Goal: Information Seeking & Learning: Learn about a topic

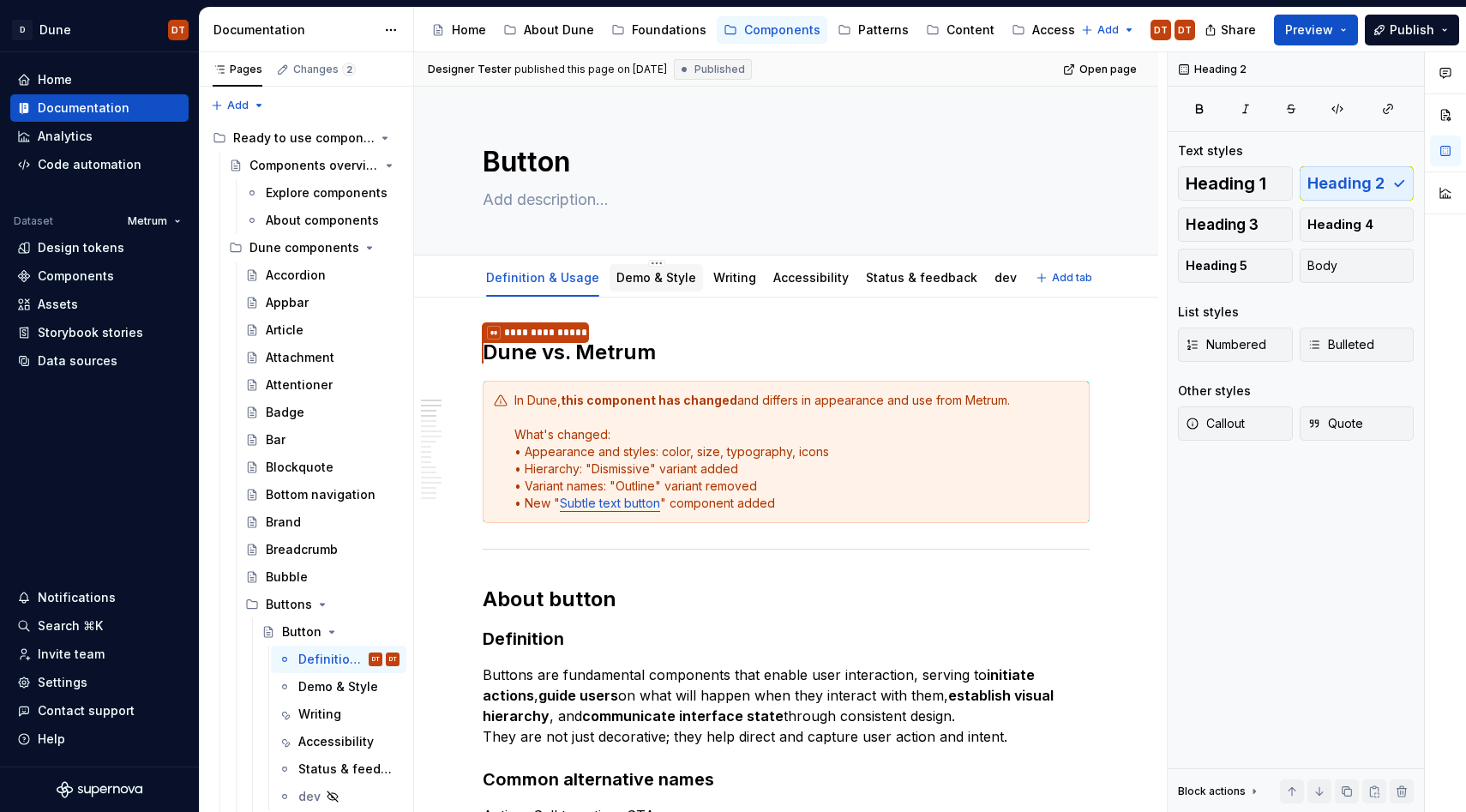
click at [645, 281] on link "Demo & Style" at bounding box center [657, 277] width 80 height 15
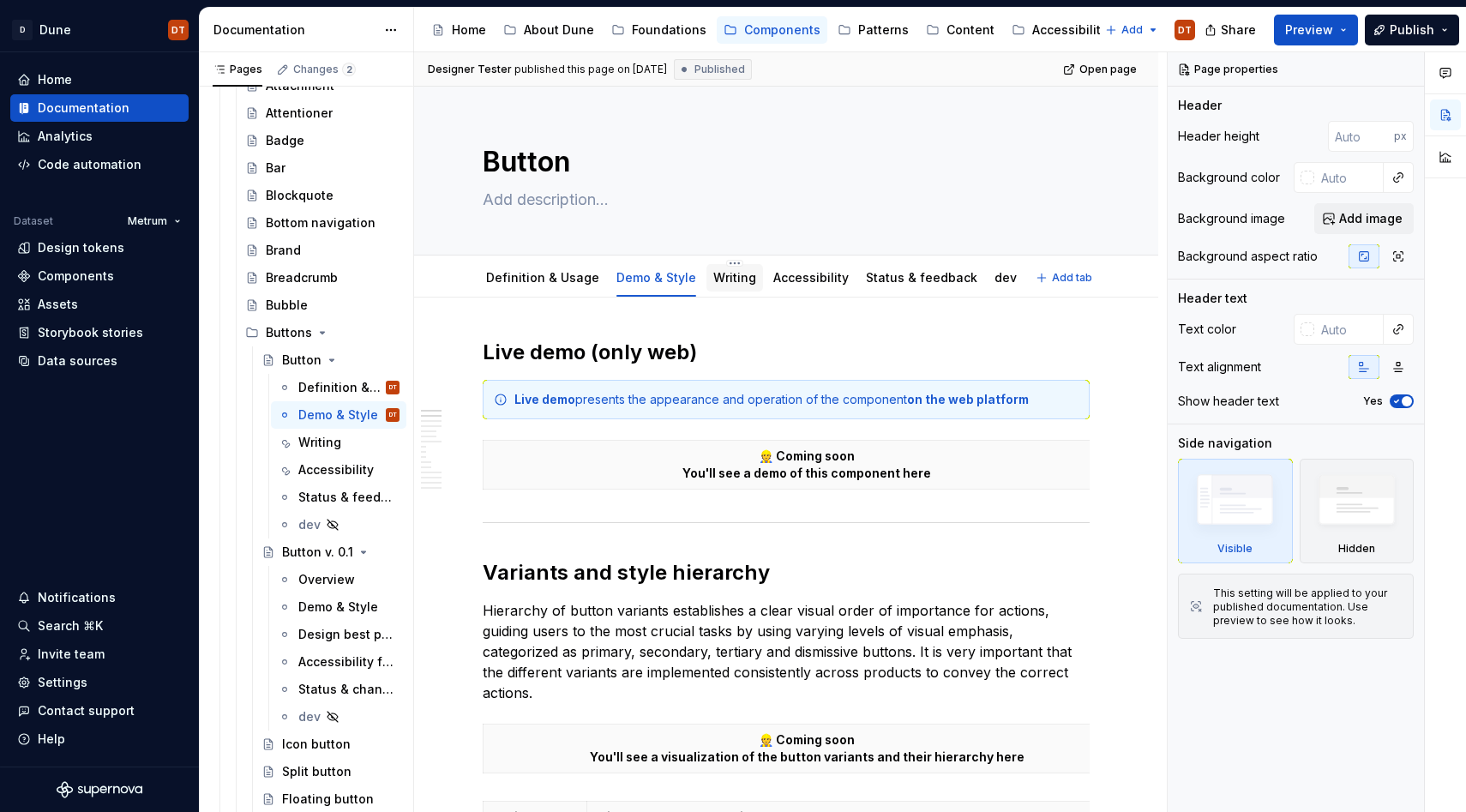
click at [718, 284] on link "Writing" at bounding box center [734, 277] width 43 height 15
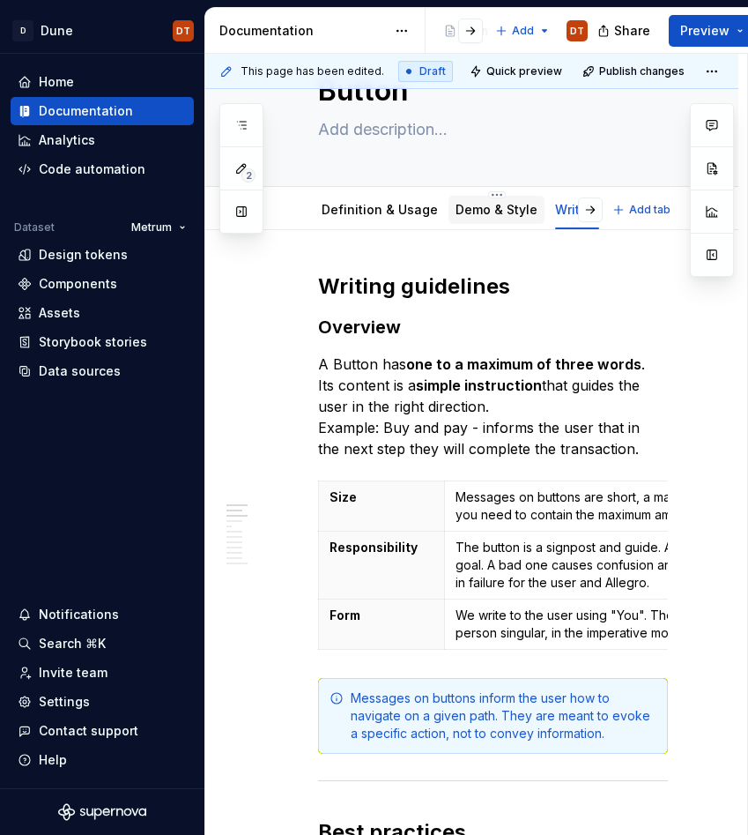
click at [469, 213] on link "Demo & Style" at bounding box center [497, 209] width 82 height 15
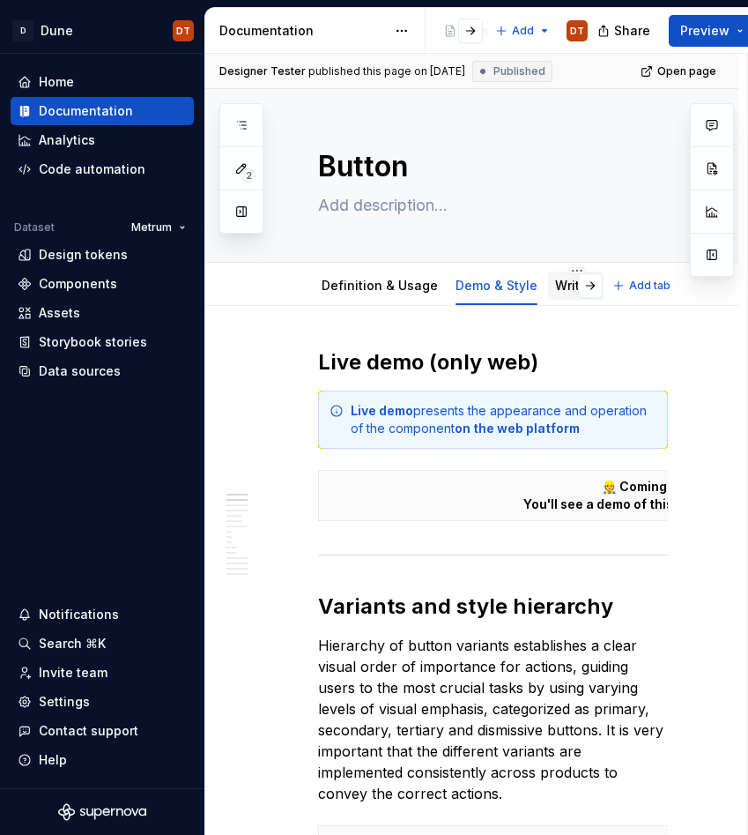
click at [566, 285] on link "Writing" at bounding box center [577, 285] width 44 height 15
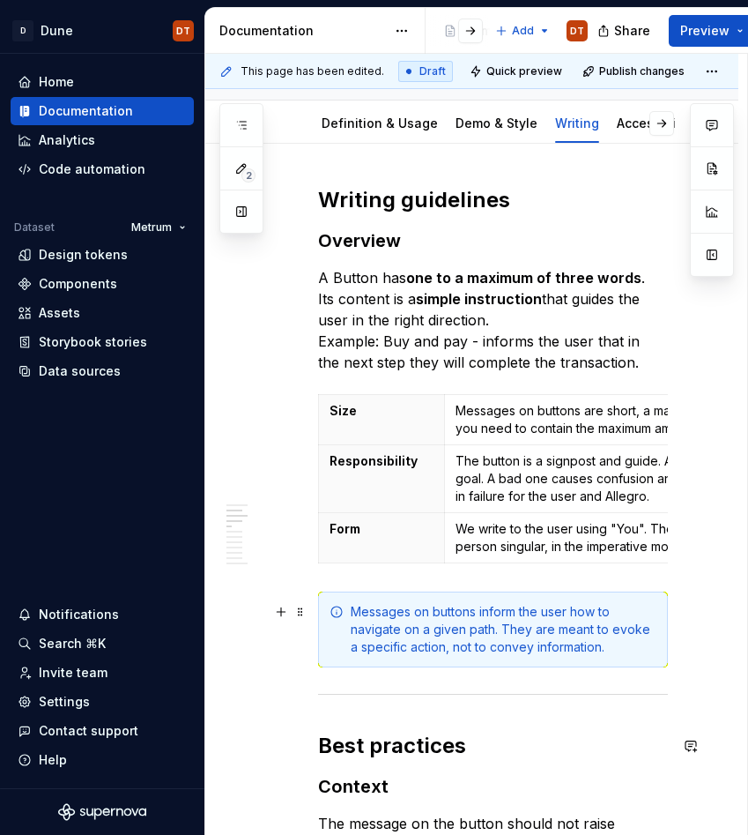
scroll to position [148, 0]
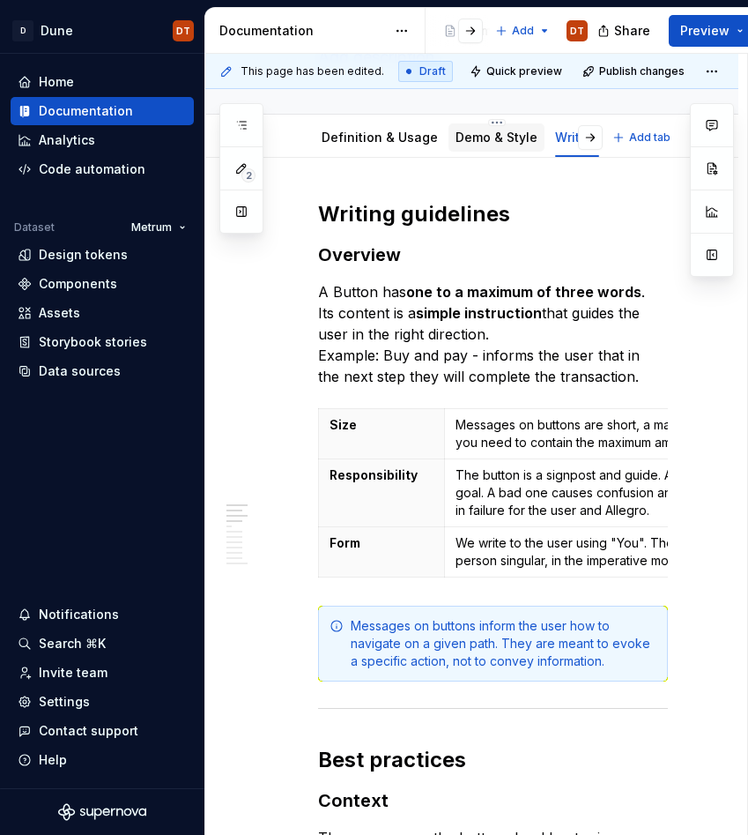
click at [492, 148] on div "Demo & Style" at bounding box center [497, 137] width 96 height 28
click at [479, 152] on div "Demo & Style" at bounding box center [497, 138] width 96 height 32
click at [485, 131] on link "Demo & Style" at bounding box center [497, 137] width 82 height 15
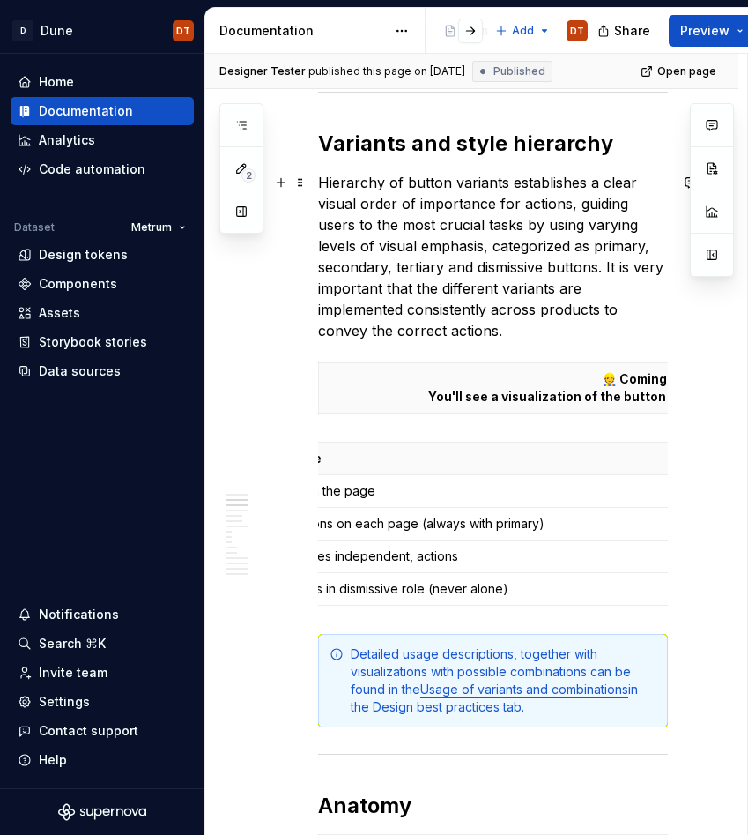
scroll to position [461, 0]
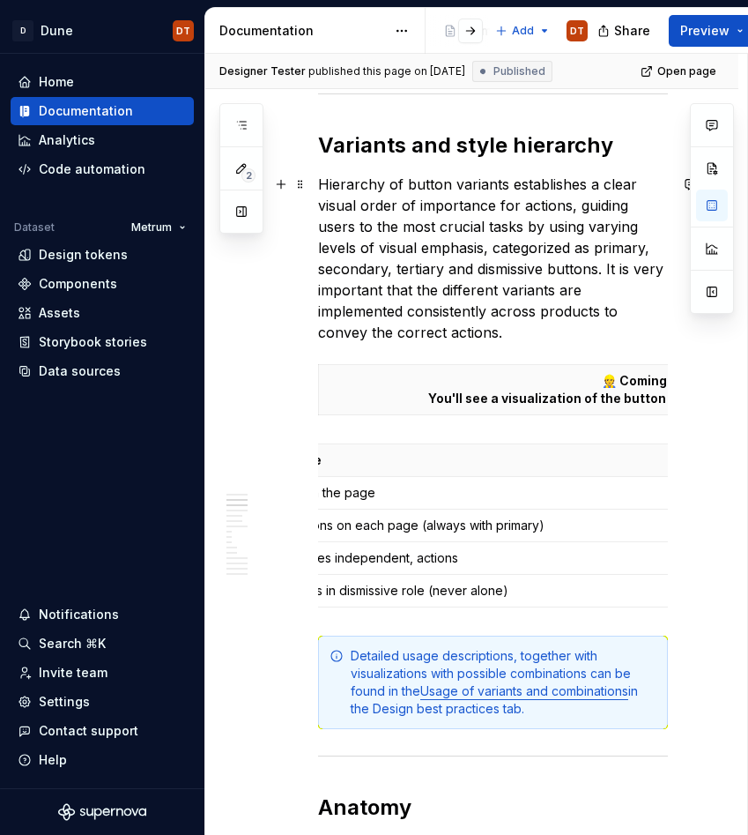
click at [420, 316] on p "Hierarchy of button variants establishes a clear visual order of importance for…" at bounding box center [493, 258] width 350 height 169
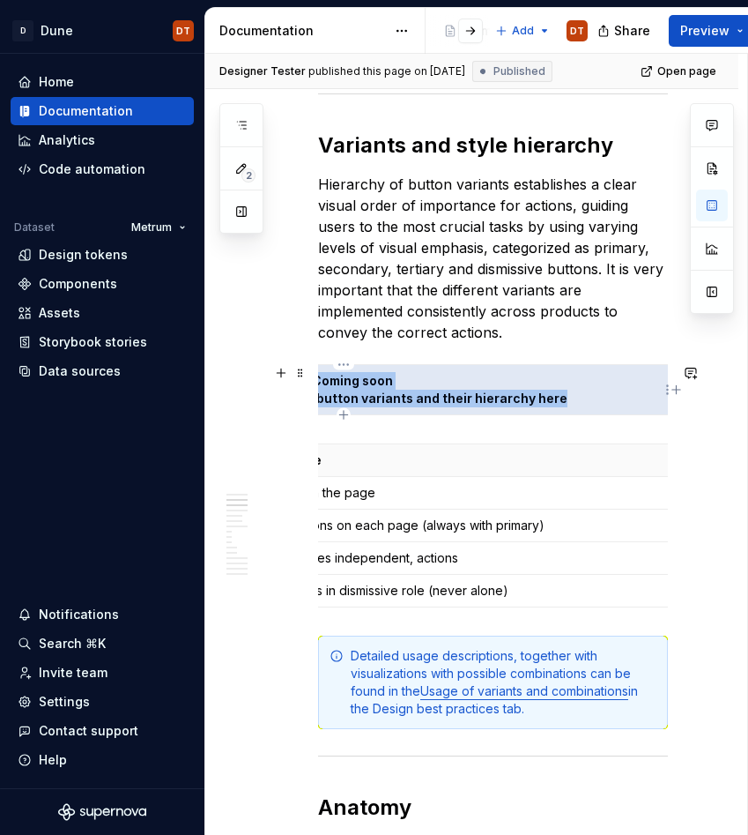
drag, startPoint x: 522, startPoint y: 375, endPoint x: 598, endPoint y: 397, distance: 78.9
click at [598, 397] on p "👷 Coming soon You'll see a visualization of the button variants and their hiera…" at bounding box center [343, 389] width 643 height 35
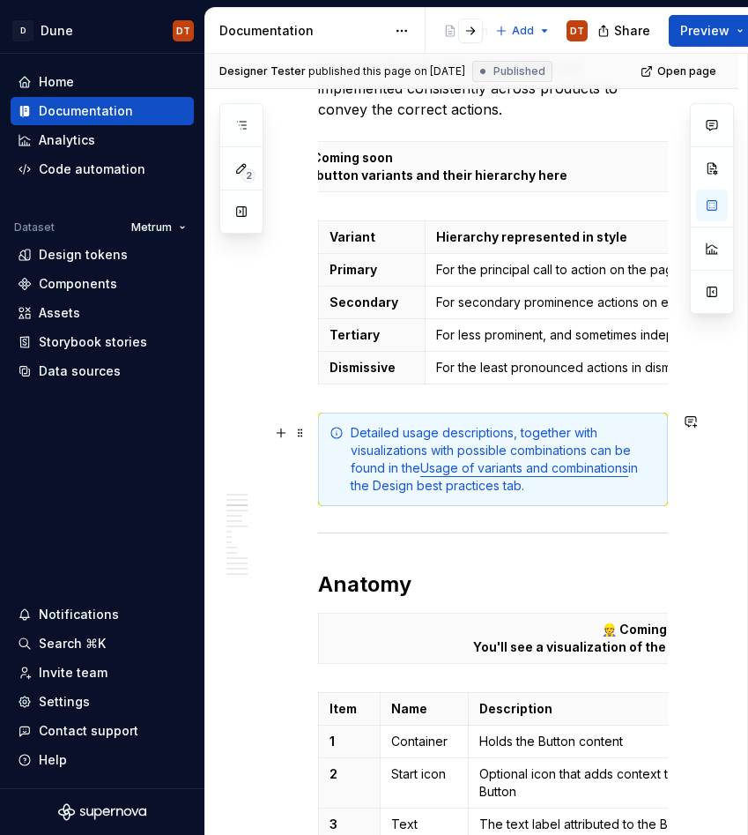
scroll to position [685, 0]
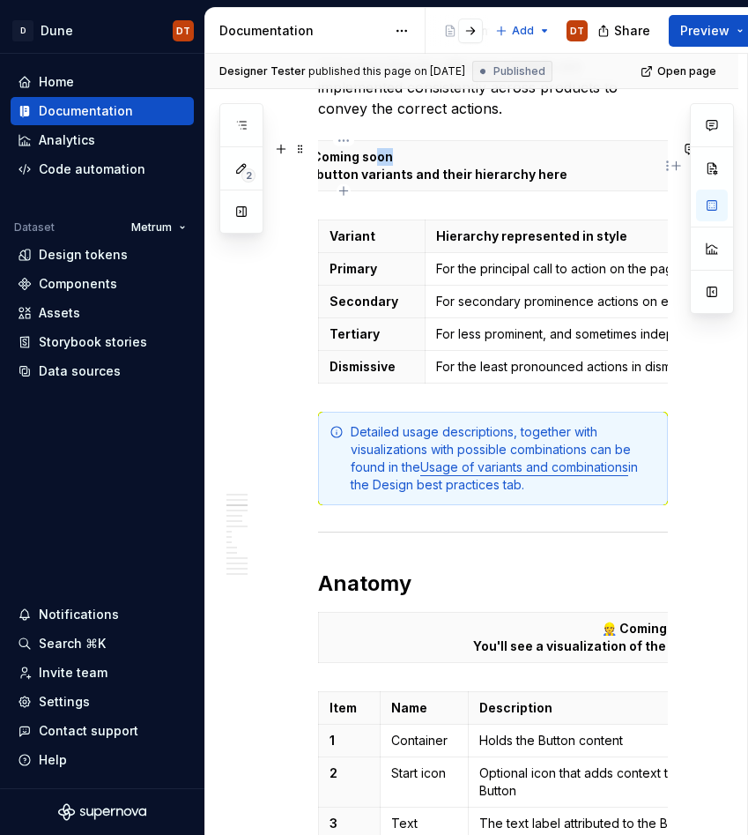
drag, startPoint x: 501, startPoint y: 159, endPoint x: 374, endPoint y: 160, distance: 127.8
click at [374, 160] on p "👷 Coming soon You'll see a visualization of the button variants and their hiera…" at bounding box center [343, 165] width 643 height 35
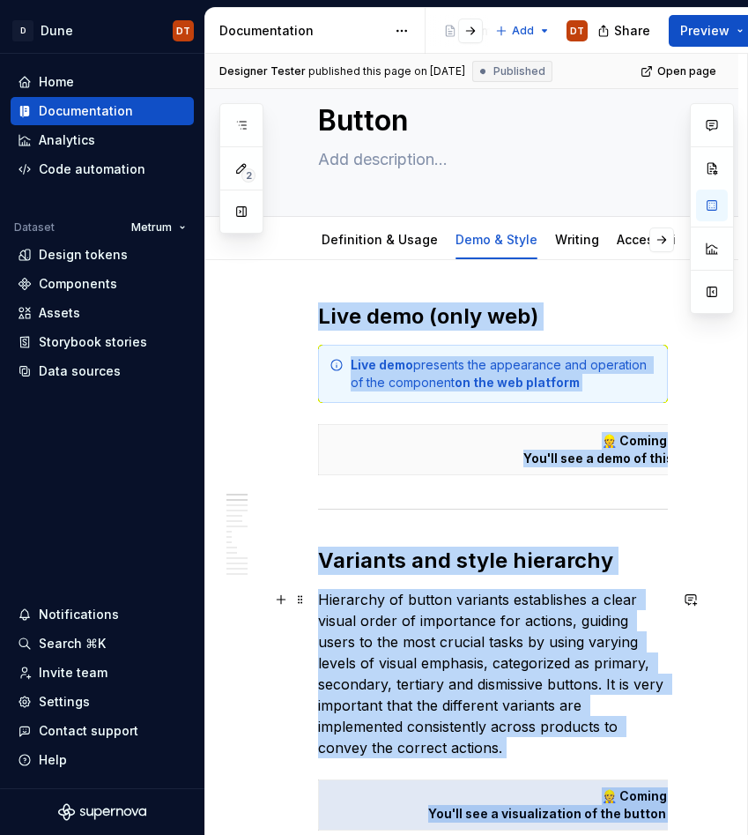
scroll to position [45, 0]
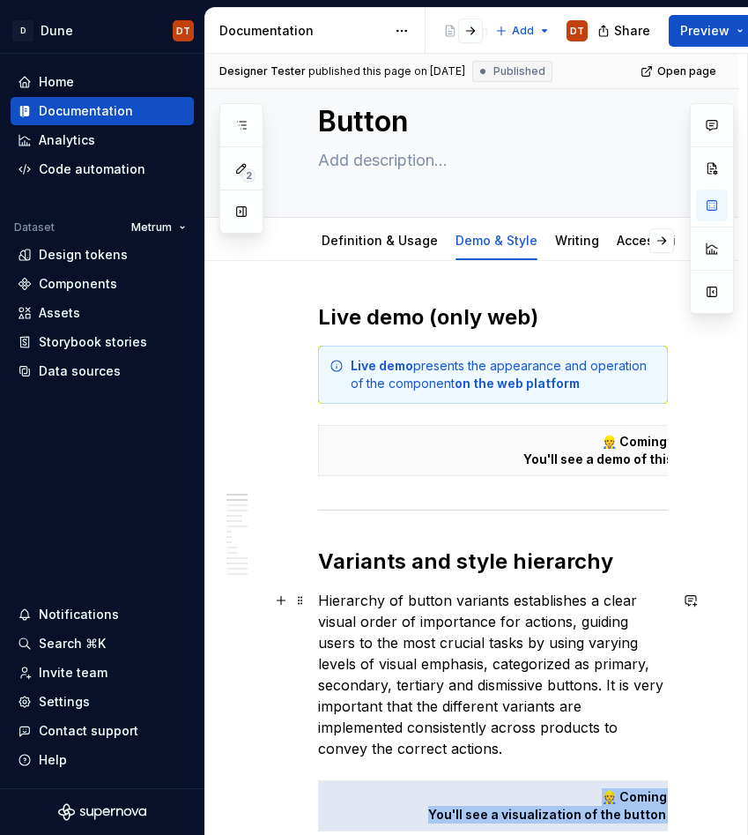
drag, startPoint x: 571, startPoint y: 177, endPoint x: 390, endPoint y: 750, distance: 600.7
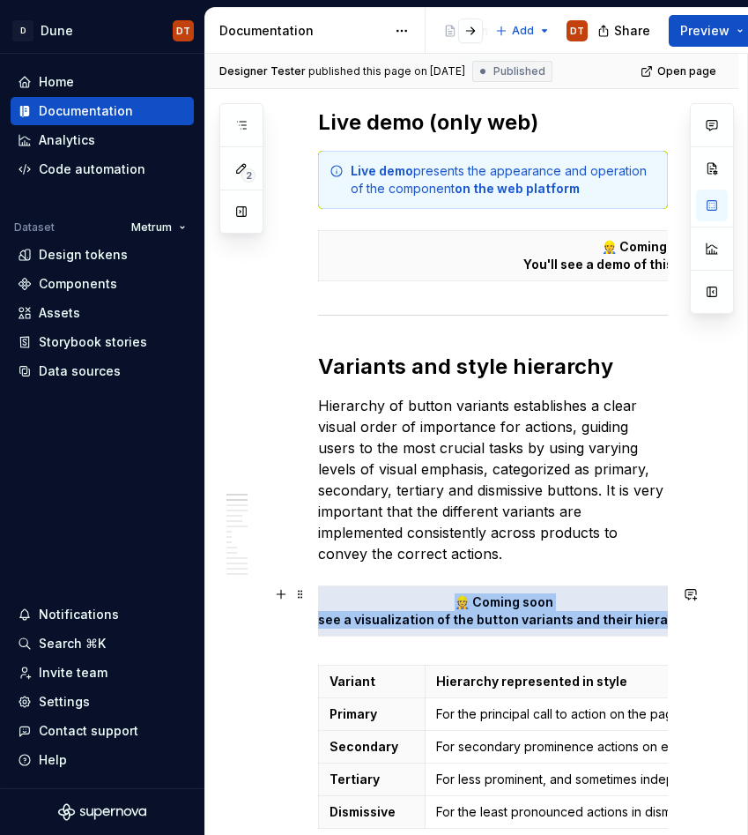
scroll to position [0, 308]
drag, startPoint x: 600, startPoint y: 594, endPoint x: 620, endPoint y: 618, distance: 31.3
click at [620, 618] on p "👷 Coming soon You'll see a visualization of the button variants and their hiera…" at bounding box center [343, 610] width 643 height 35
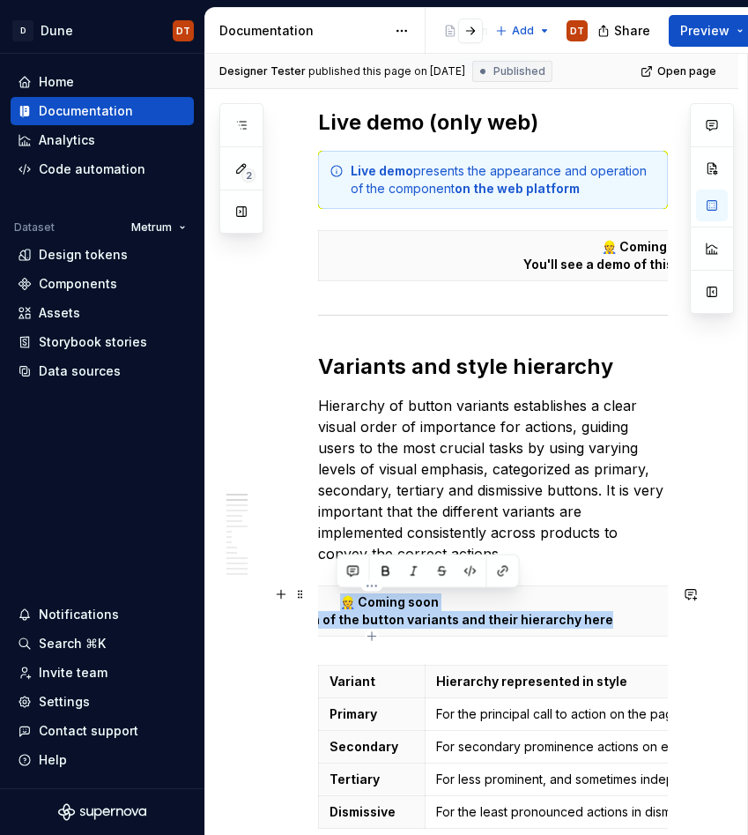
scroll to position [0, 241]
drag, startPoint x: 573, startPoint y: 613, endPoint x: 377, endPoint y: 609, distance: 195.7
click at [377, 609] on p "👷 Coming soon You'll see a visualization of the button variants and their hiera…" at bounding box center [409, 610] width 643 height 35
copy p "oming soon You'll see a visualization of the button variants and their hierarch…"
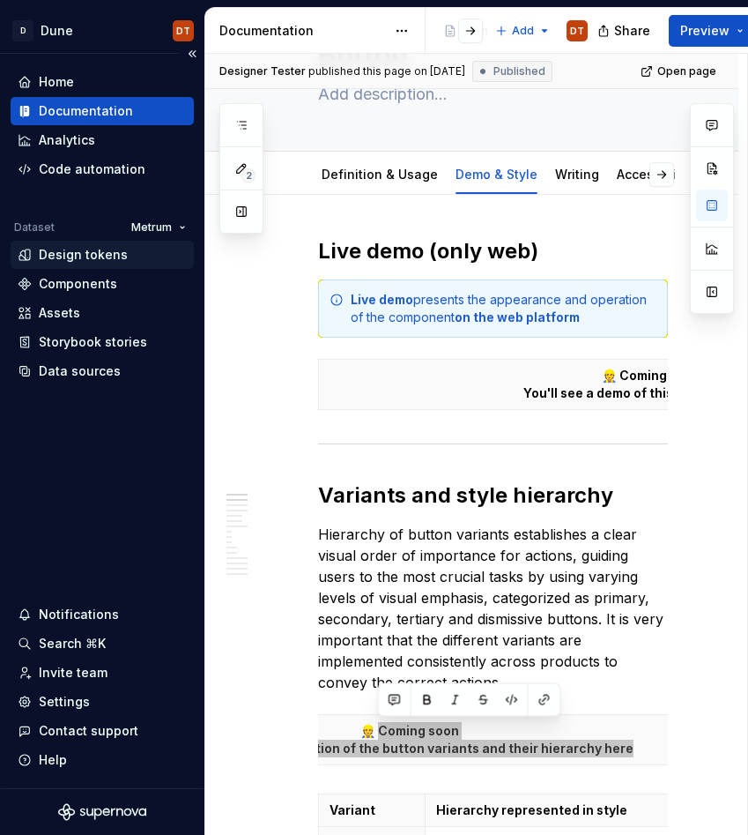
scroll to position [0, 0]
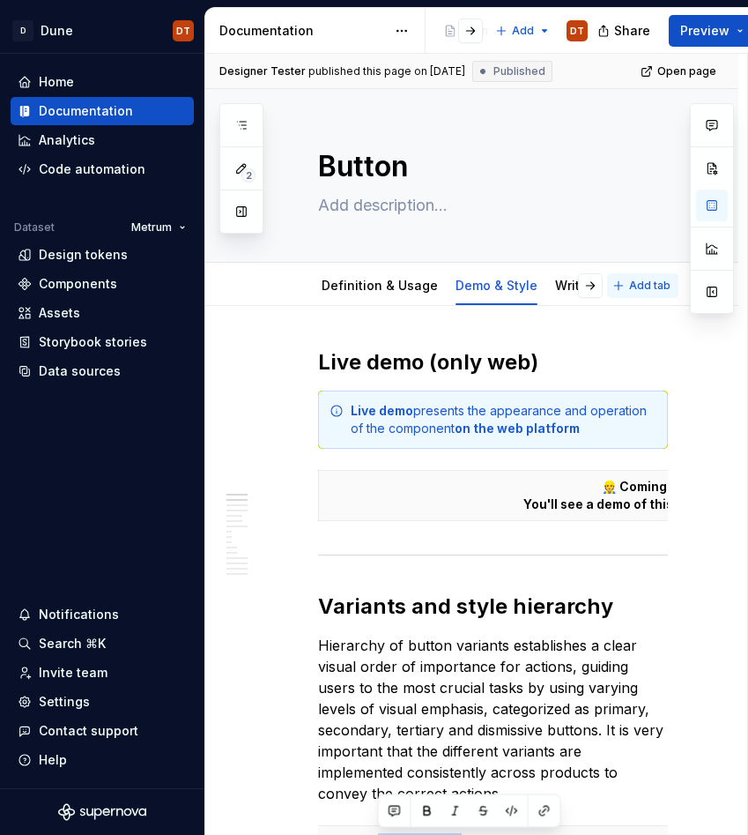
click at [618, 287] on button "Add tab" at bounding box center [642, 285] width 71 height 25
click at [383, 288] on link "Accessibility" at bounding box center [412, 285] width 78 height 15
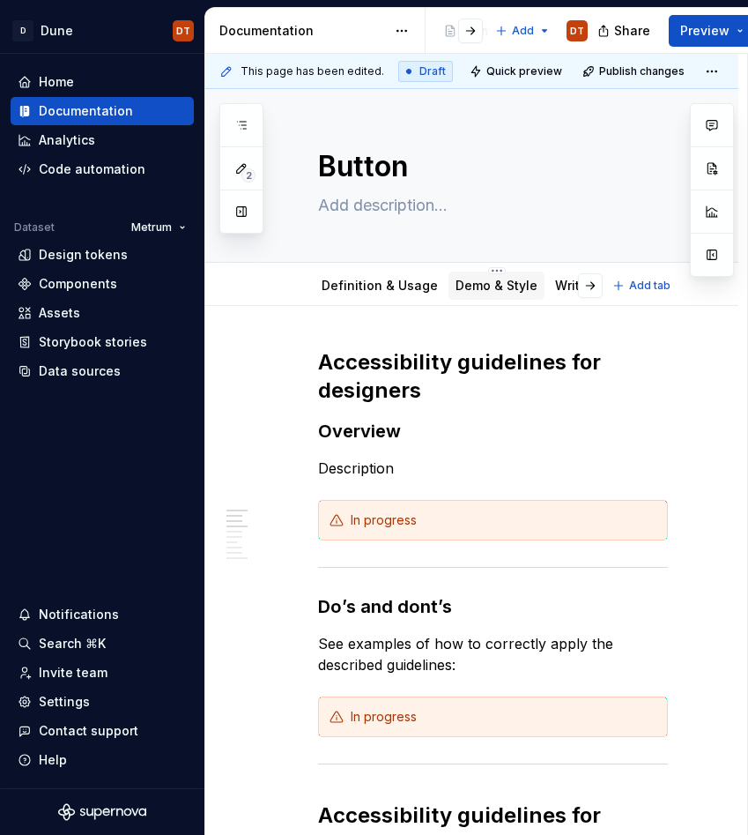
click at [480, 287] on link "Demo & Style" at bounding box center [497, 285] width 82 height 15
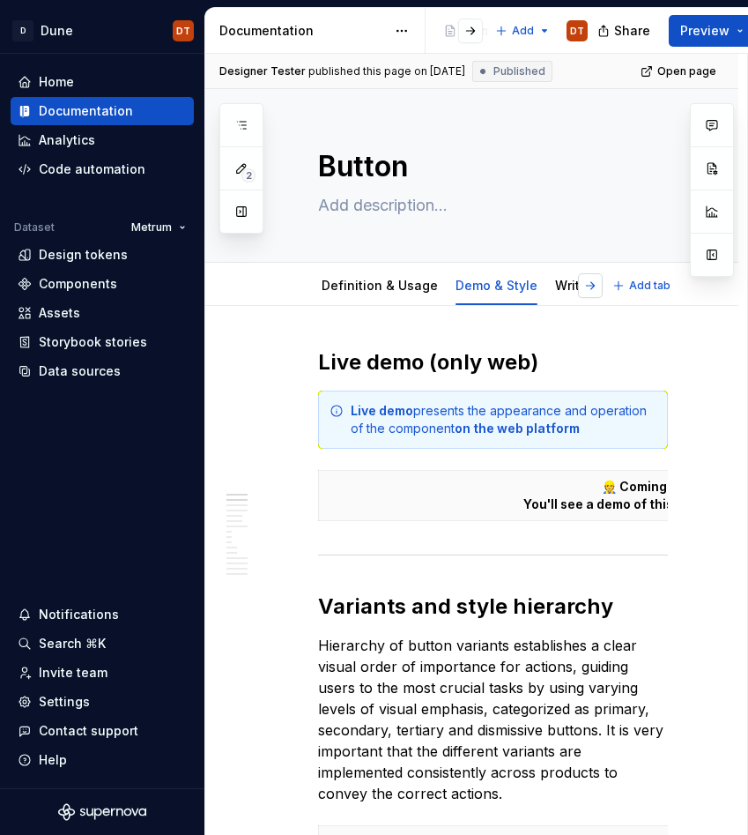
click at [603, 287] on button "button" at bounding box center [590, 285] width 25 height 25
click at [407, 285] on link "Accessibility" at bounding box center [412, 285] width 78 height 15
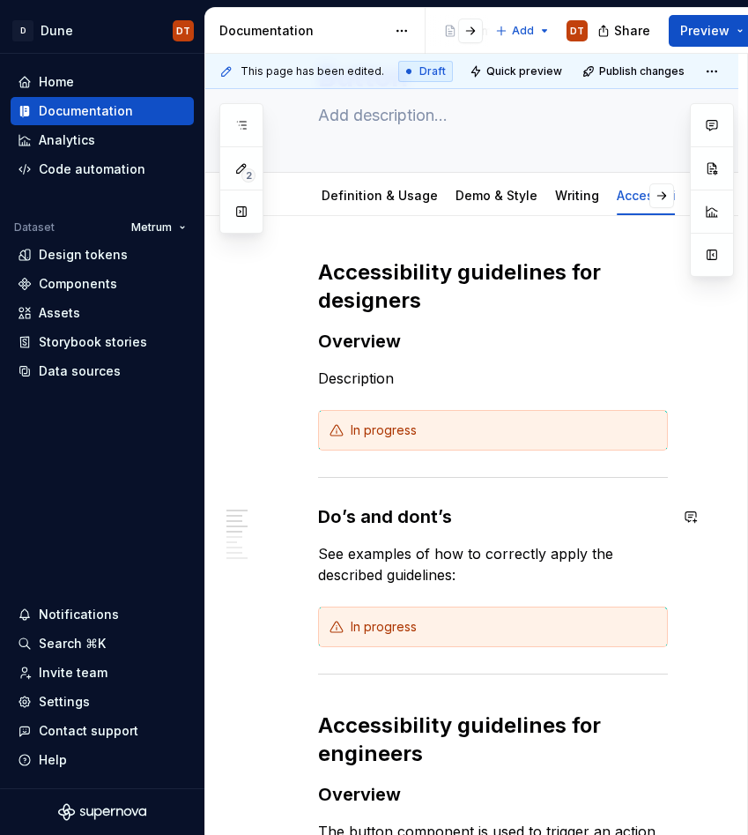
scroll to position [89, 0]
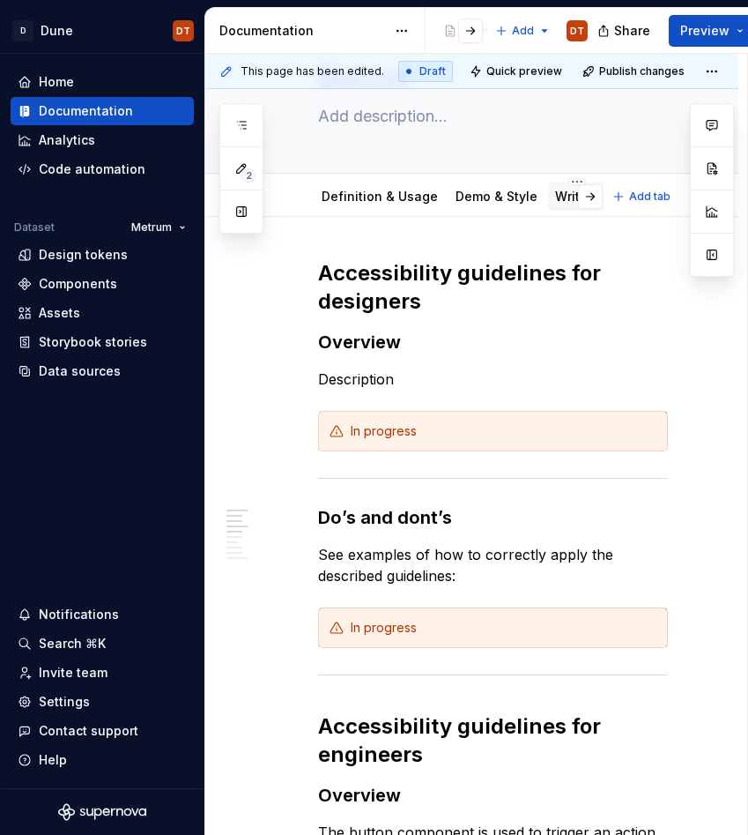
click at [557, 208] on div "Writing" at bounding box center [577, 196] width 58 height 28
click at [567, 202] on link "Writing" at bounding box center [577, 196] width 44 height 15
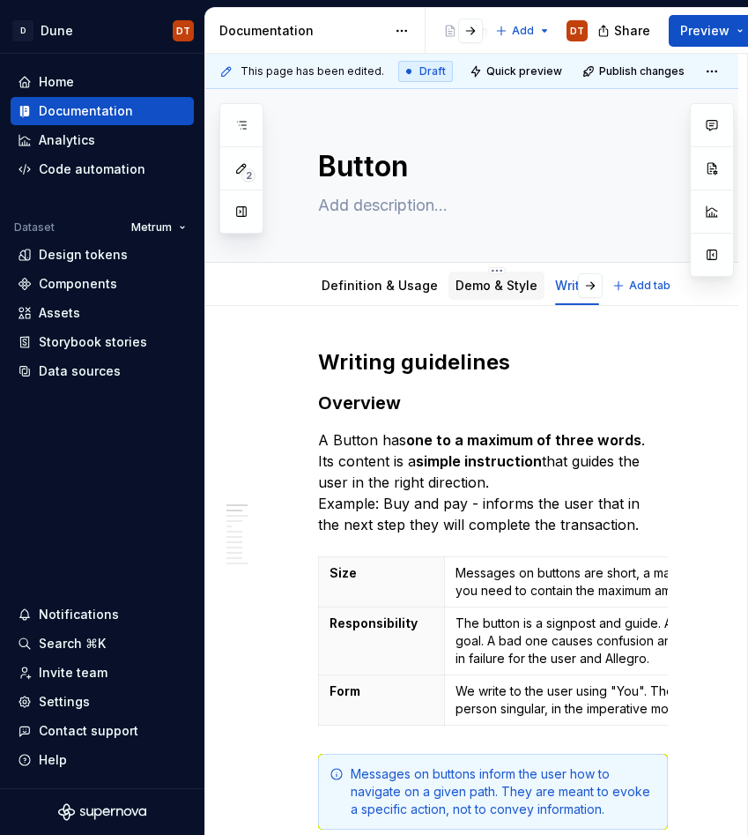
click at [486, 280] on link "Demo & Style" at bounding box center [497, 285] width 82 height 15
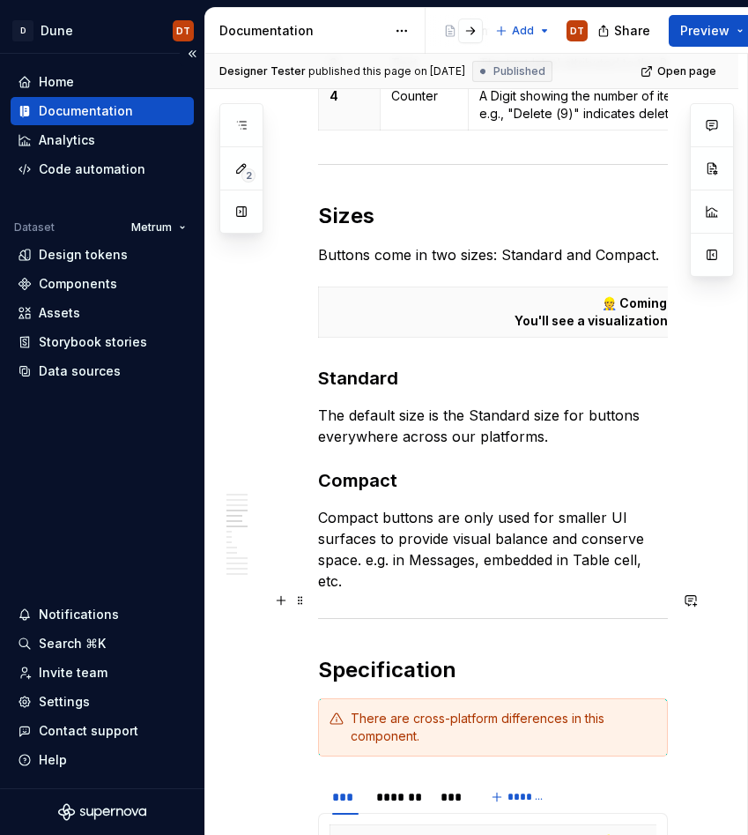
scroll to position [1446, 0]
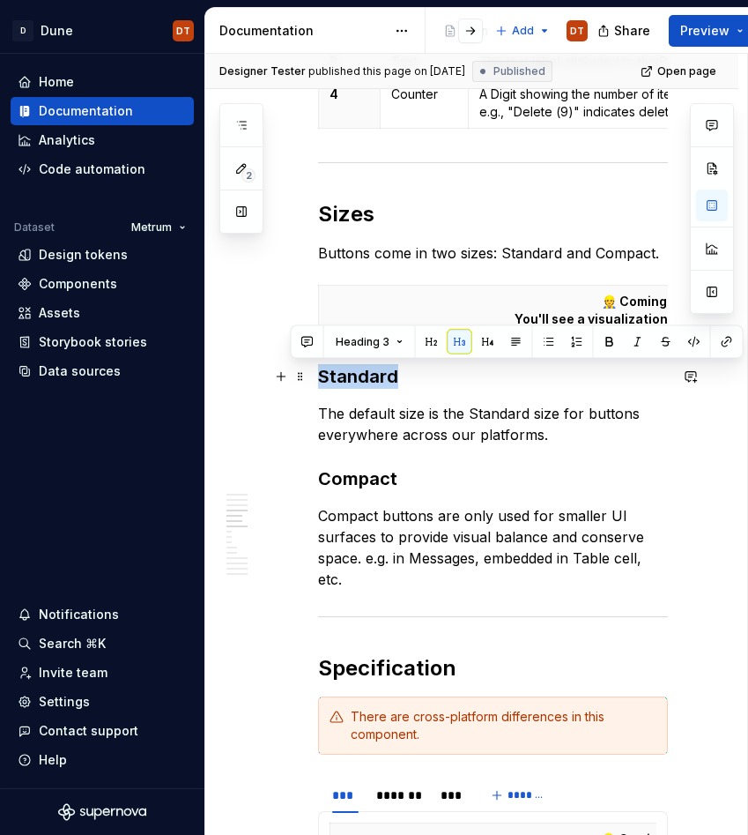
drag, startPoint x: 318, startPoint y: 382, endPoint x: 407, endPoint y: 382, distance: 89.0
click at [407, 382] on h3 "Standard" at bounding box center [493, 376] width 350 height 25
copy h3 "Standard"
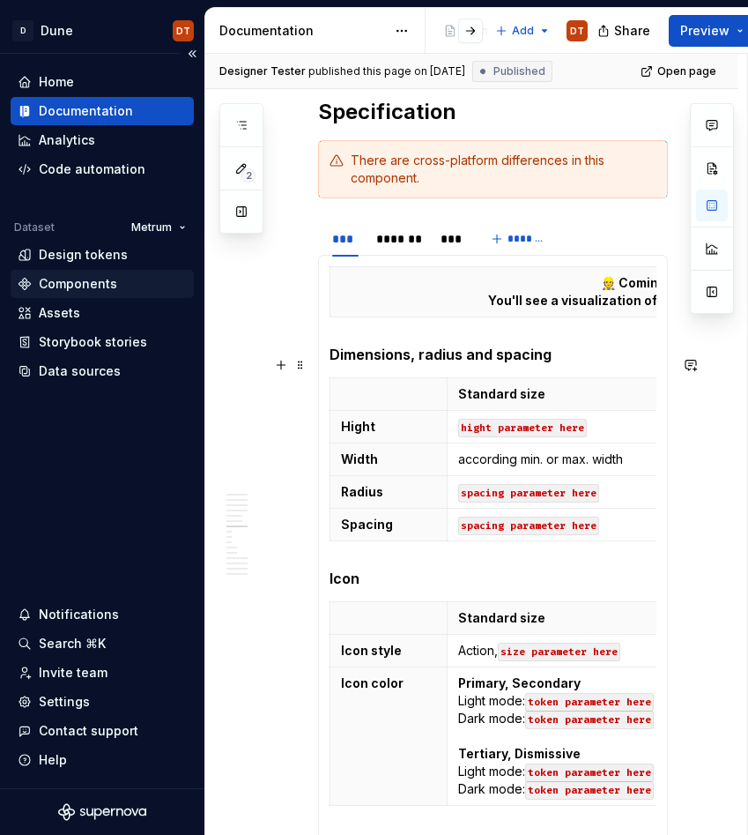
scroll to position [1968, 0]
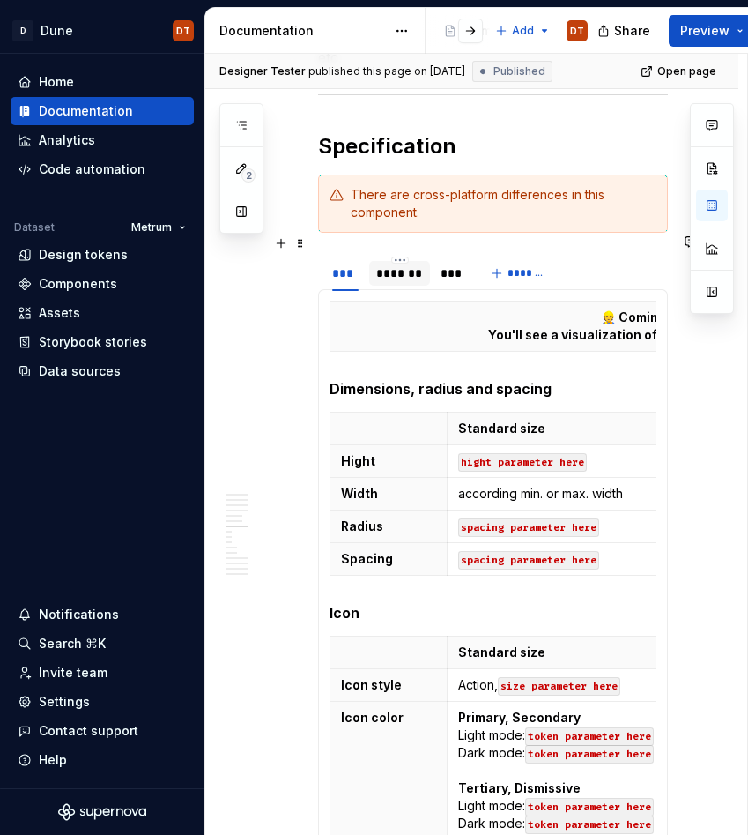
click at [397, 264] on div "*******" at bounding box center [399, 273] width 47 height 18
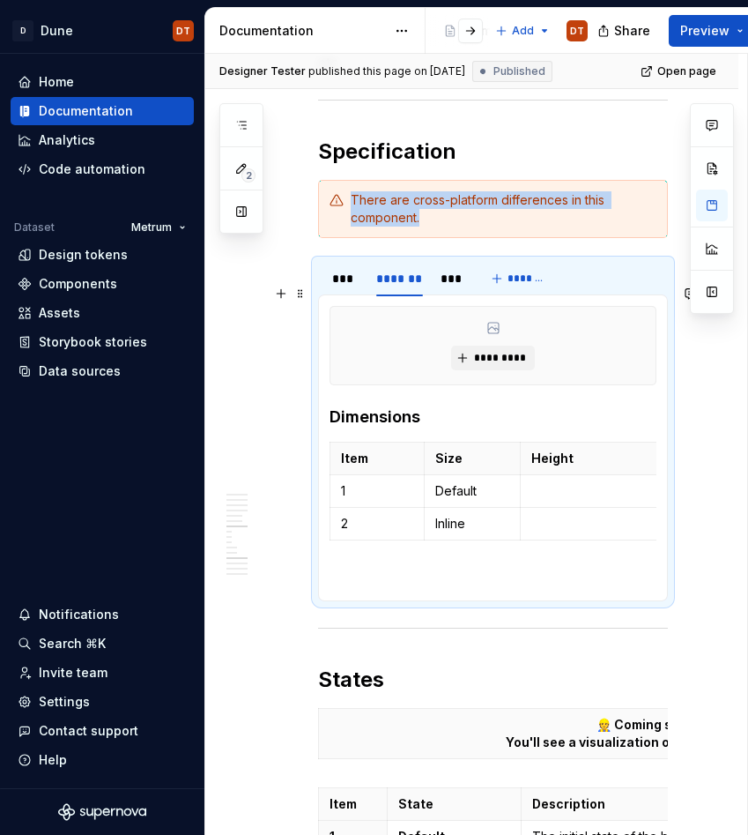
scroll to position [1936, 0]
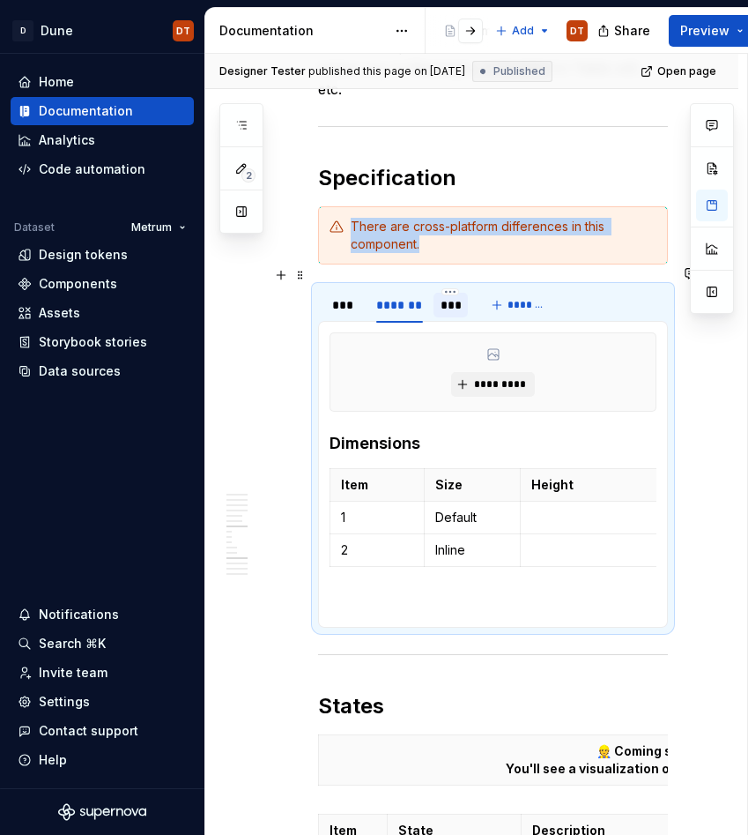
click at [452, 294] on div "***" at bounding box center [451, 305] width 34 height 25
click at [353, 296] on div "***" at bounding box center [345, 305] width 26 height 18
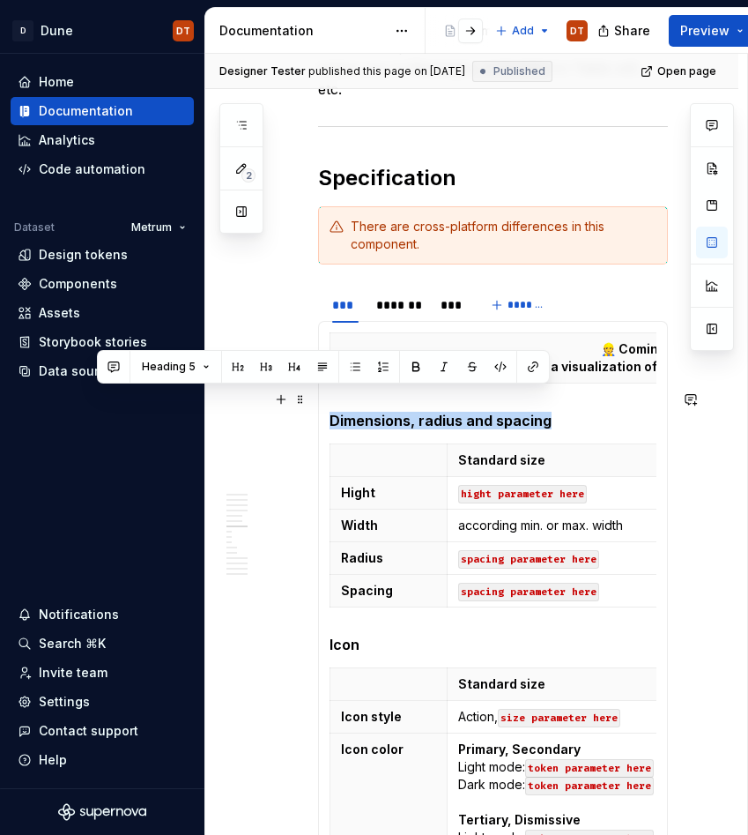
drag, startPoint x: 549, startPoint y: 396, endPoint x: 332, endPoint y: 403, distance: 216.9
click at [332, 412] on h5 "Dimensions, radius and spacing" at bounding box center [493, 421] width 327 height 18
copy h5 "Dimensions, radius and spacing"
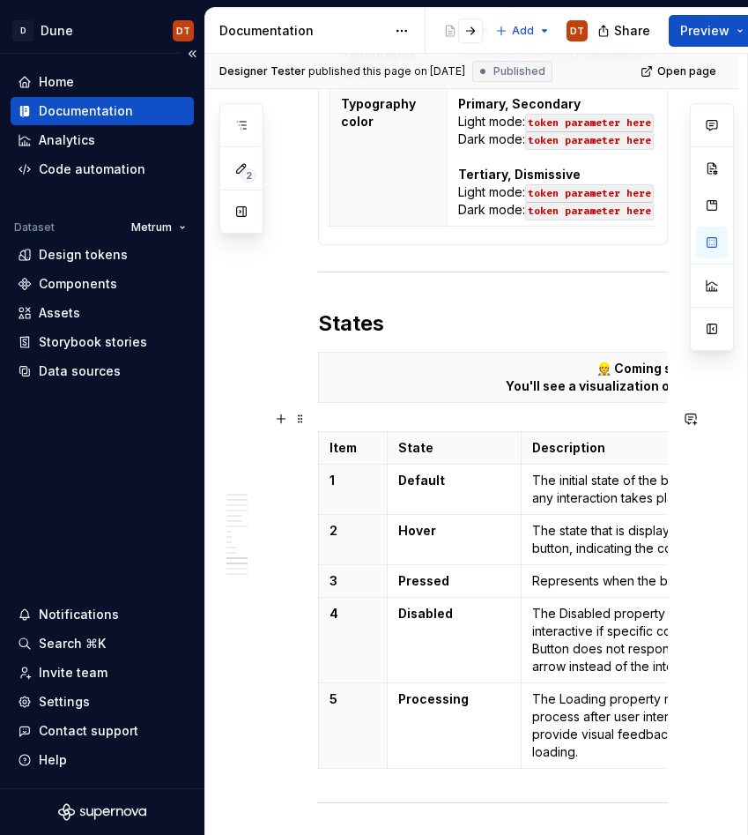
scroll to position [2870, 0]
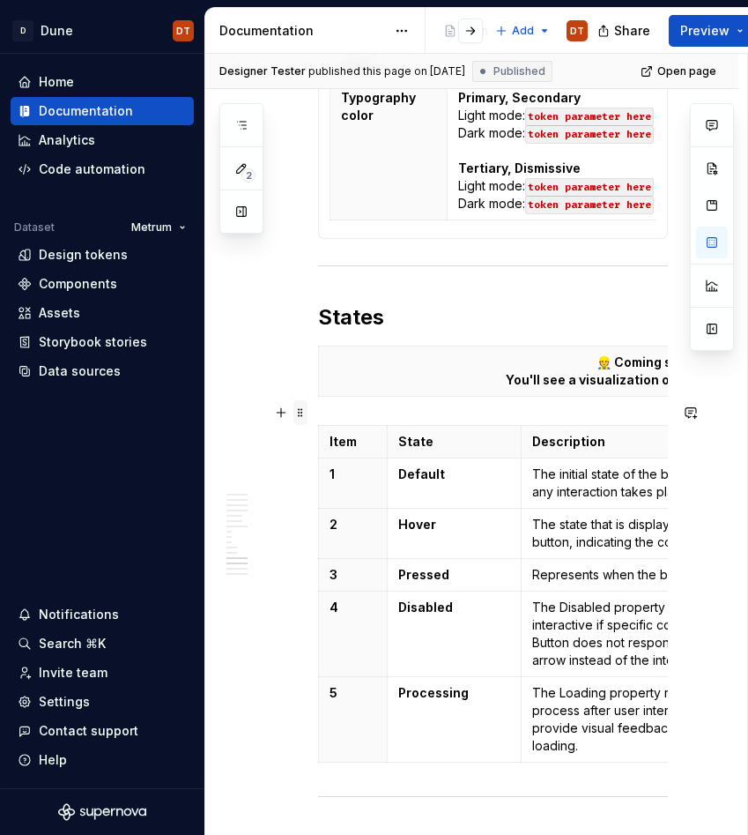
click at [298, 412] on span at bounding box center [300, 412] width 14 height 25
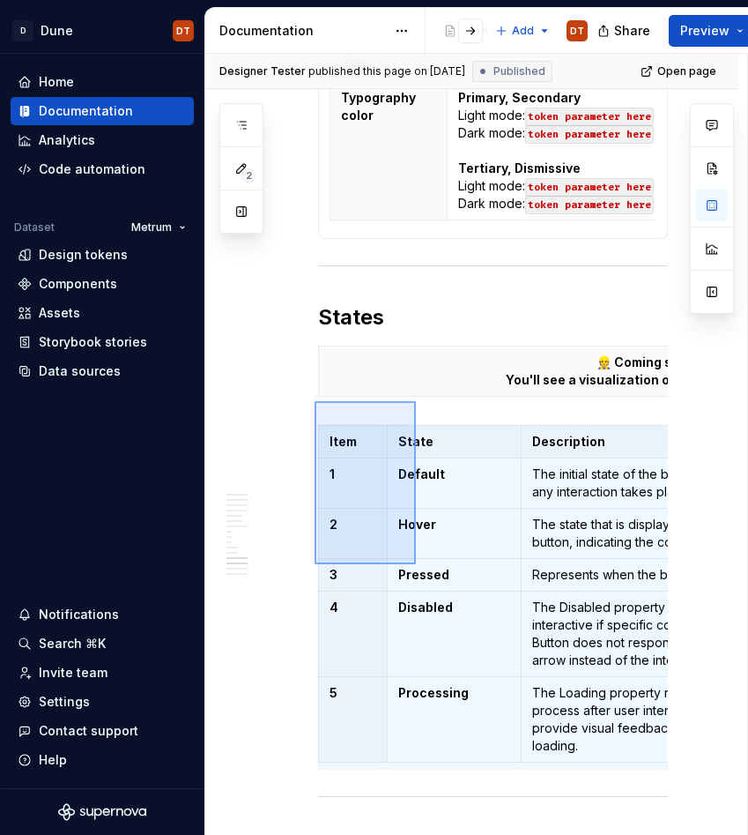
drag, startPoint x: 315, startPoint y: 401, endPoint x: 416, endPoint y: 564, distance: 192.0
click at [416, 564] on div "Designer Tester published this page on [DATE] Published Open page Button Edit h…" at bounding box center [476, 445] width 542 height 782
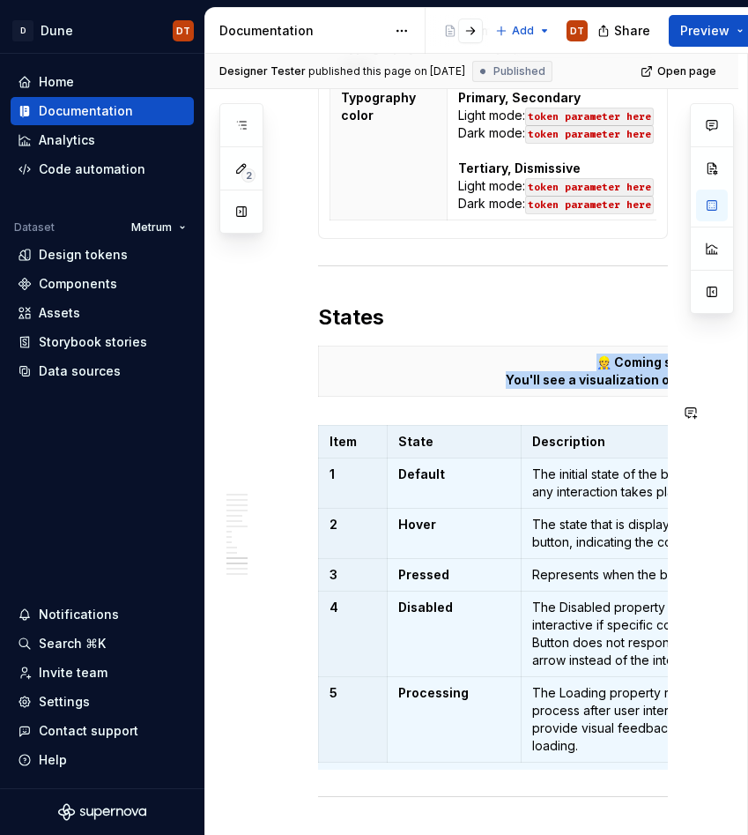
copy div "👷 Coming soon You'll see a visualization of the button states"
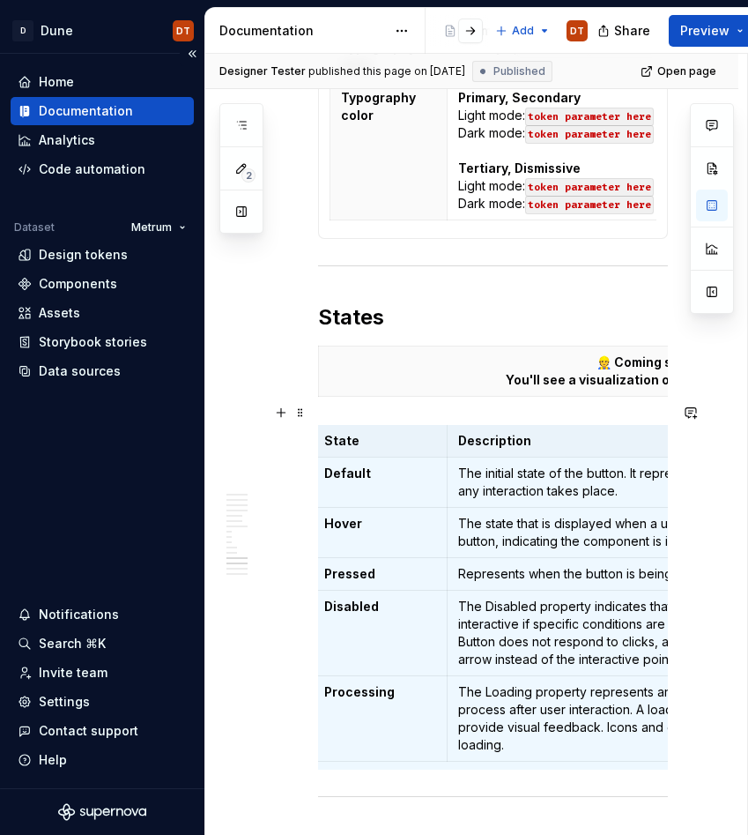
scroll to position [0, 0]
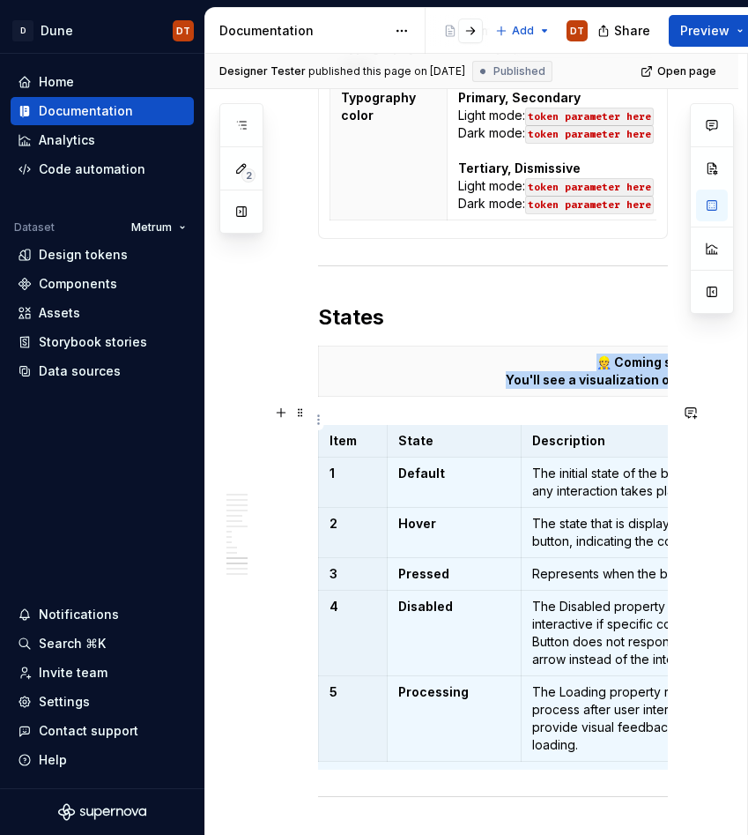
click at [589, 432] on p "Description" at bounding box center [748, 441] width 433 height 18
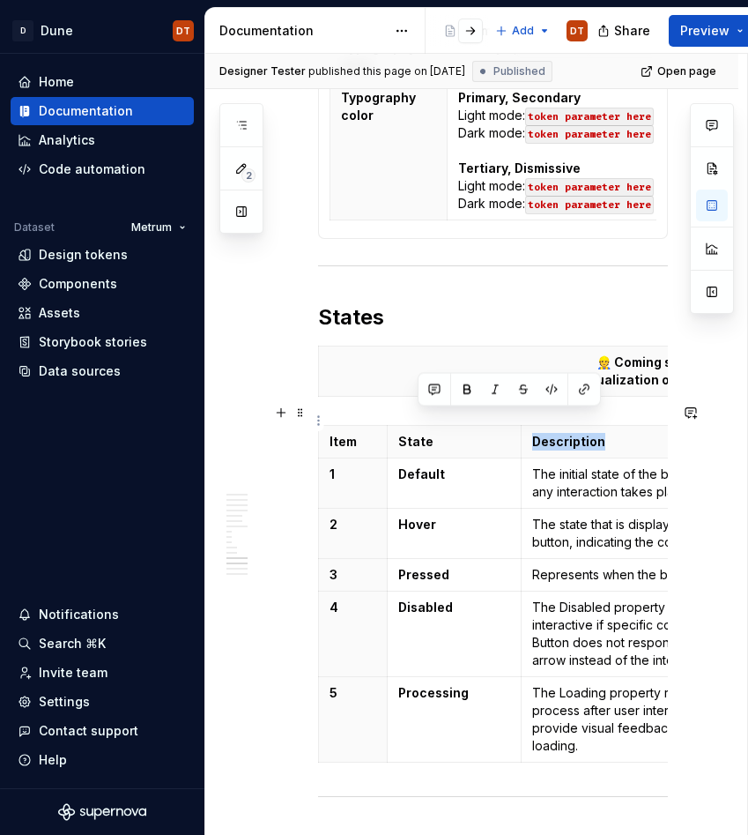
drag, startPoint x: 603, startPoint y: 420, endPoint x: 531, endPoint y: 422, distance: 72.3
click at [531, 426] on th "Description" at bounding box center [748, 442] width 455 height 33
copy p "Description"
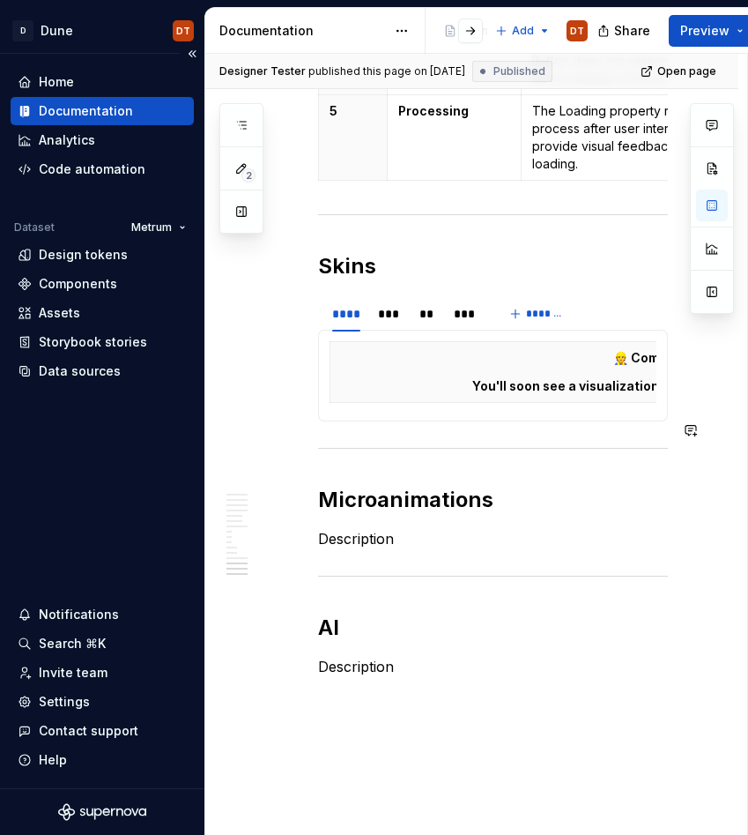
scroll to position [3465, 0]
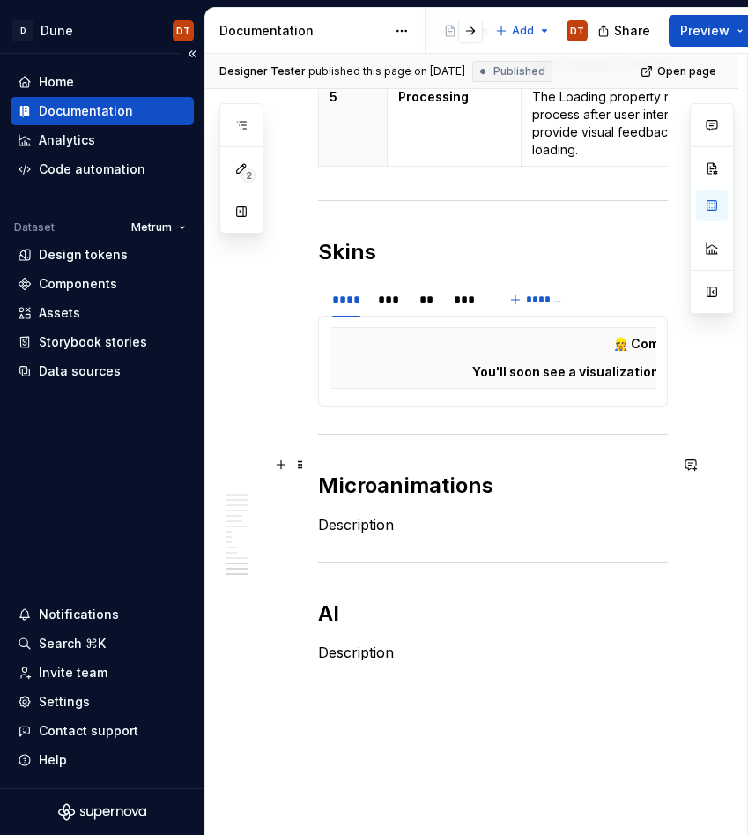
type textarea "*"
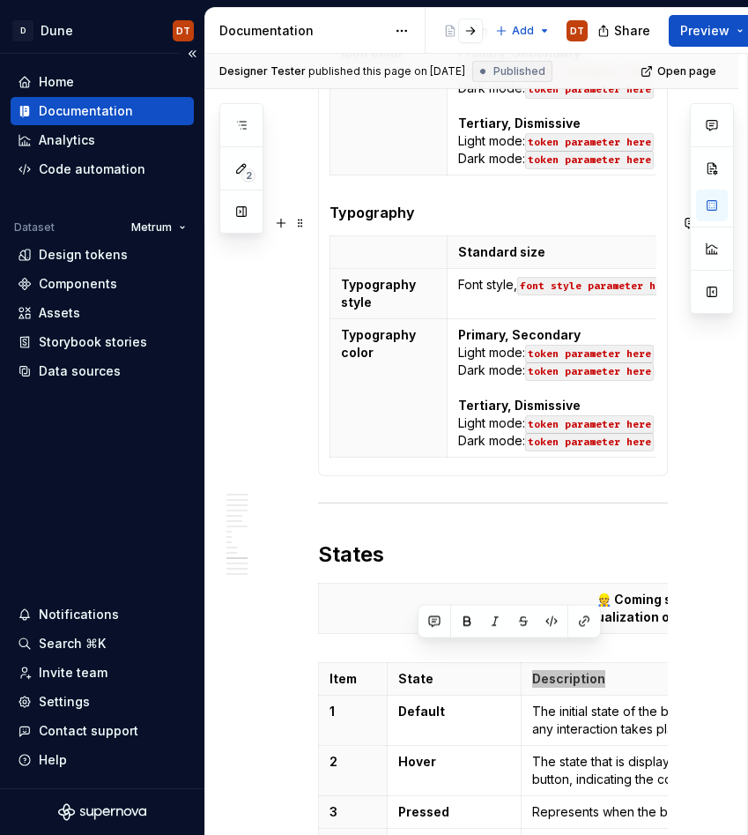
scroll to position [2632, 0]
